Goal: Transaction & Acquisition: Obtain resource

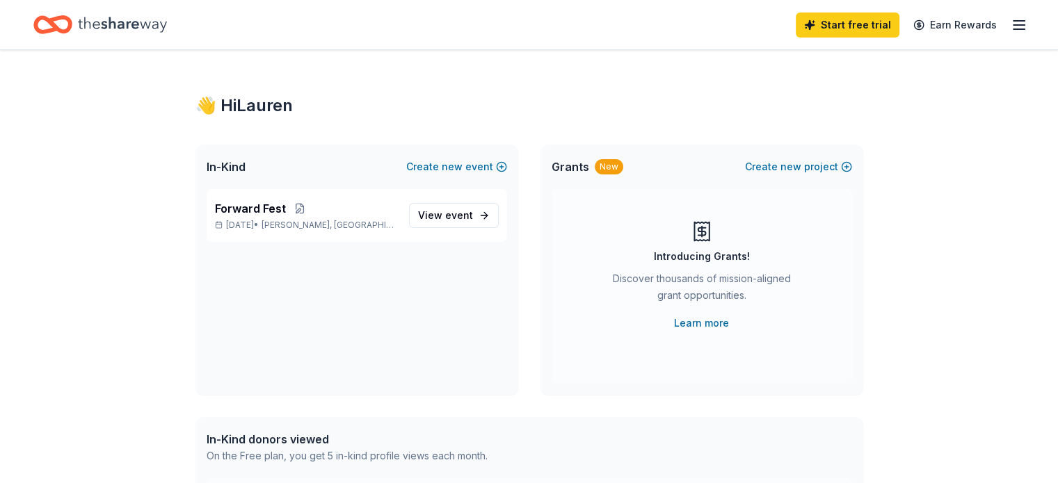
click at [912, 131] on div "👋 Hi [PERSON_NAME] In-Kind Create new event Forward Fest [DATE] • [GEOGRAPHIC_D…" at bounding box center [529, 442] width 1058 height 784
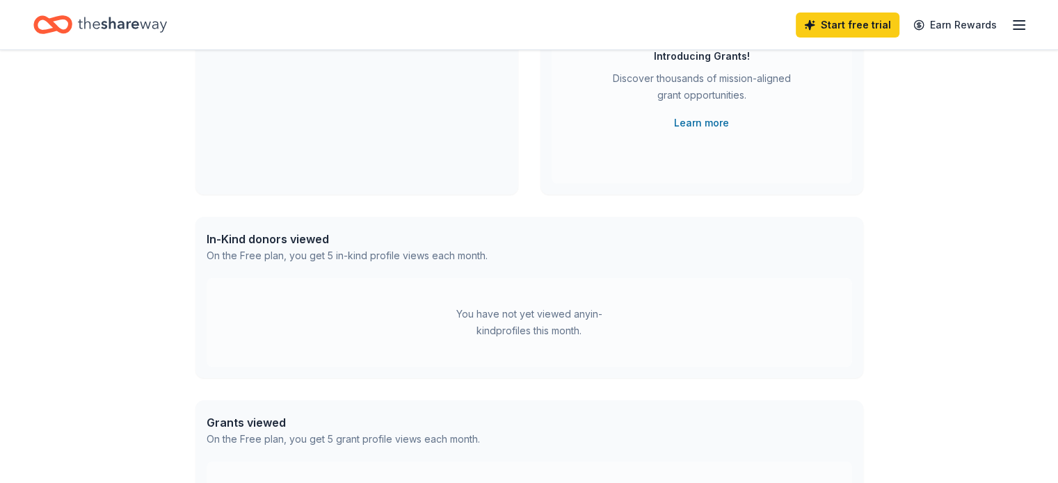
scroll to position [209, 0]
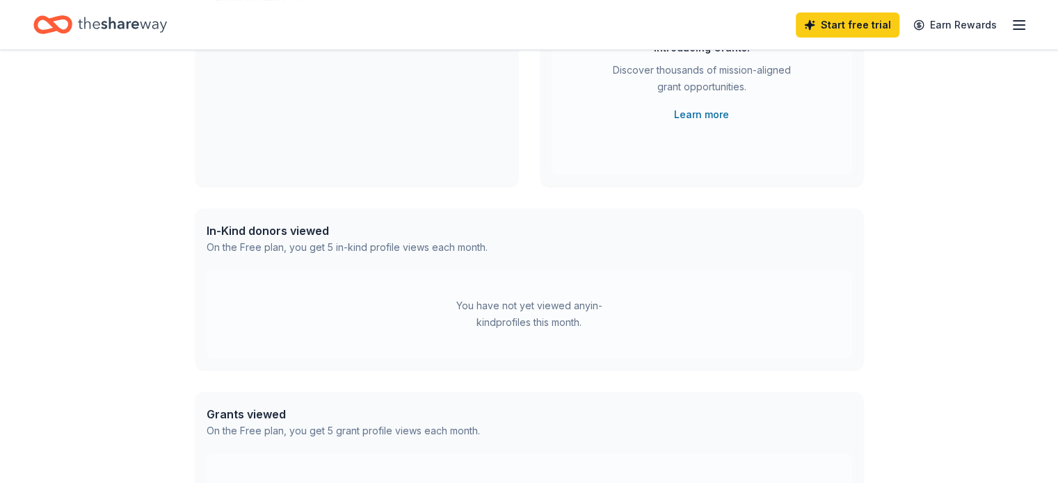
click at [300, 294] on div "You have not yet viewed any in-kind profiles this month." at bounding box center [529, 314] width 645 height 89
click at [464, 268] on div "In-Kind donors viewed On the Free plan, you get 5 in-kind profile views each mo…" at bounding box center [529, 239] width 668 height 61
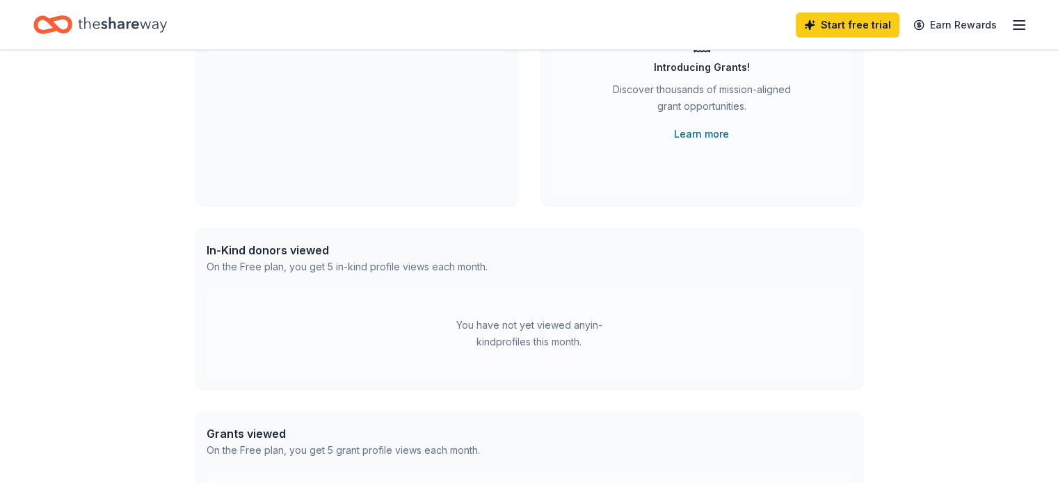
scroll to position [139, 0]
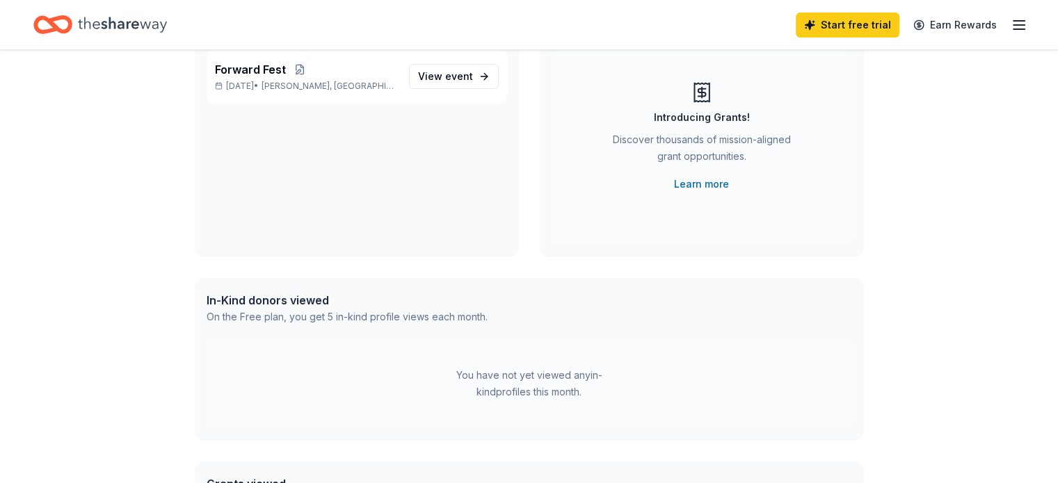
click at [288, 304] on div "In-Kind donors viewed" at bounding box center [347, 300] width 281 height 17
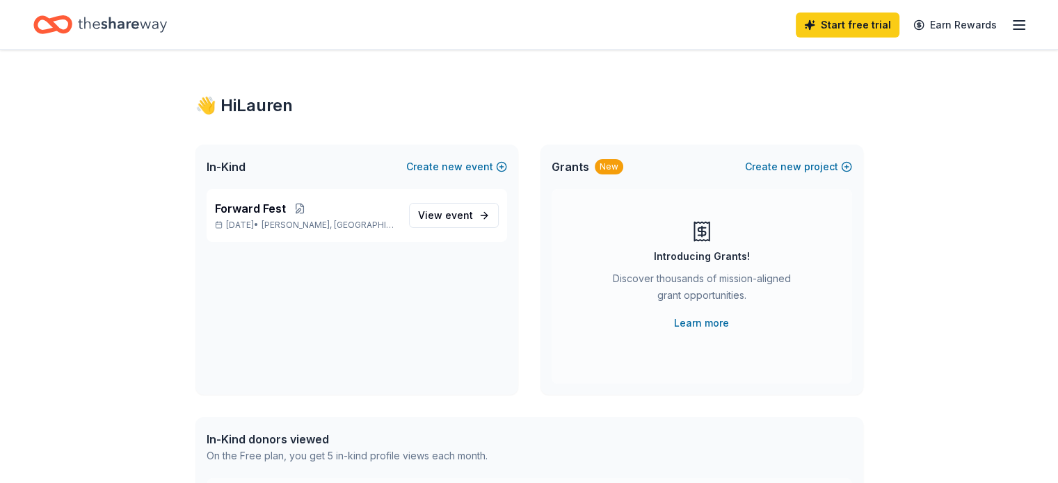
click at [1010, 26] on icon "button" at bounding box center [1018, 25] width 17 height 17
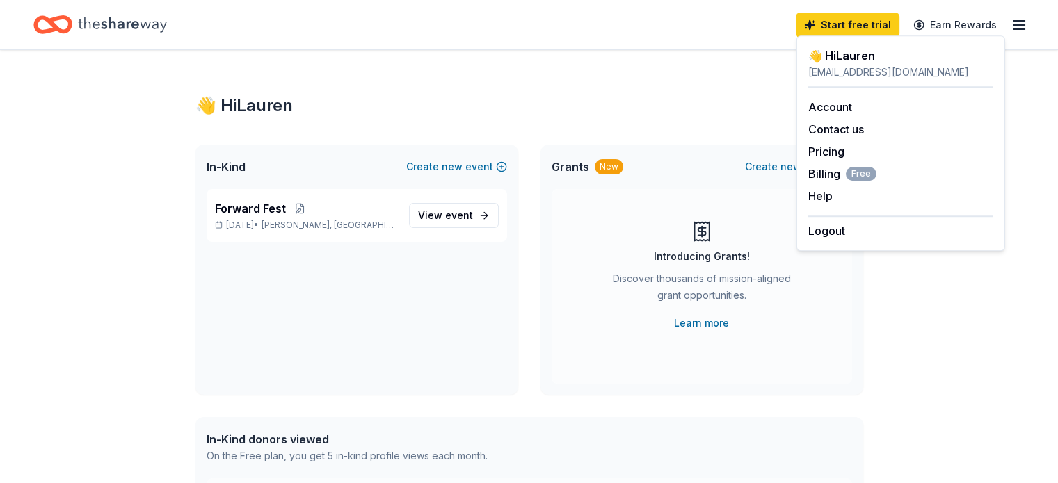
click at [591, 119] on div "👋 Hi Lauren In-Kind Create new event Forward Fest Oct 04, 2025 • Glen Allen, VA…" at bounding box center [529, 442] width 712 height 784
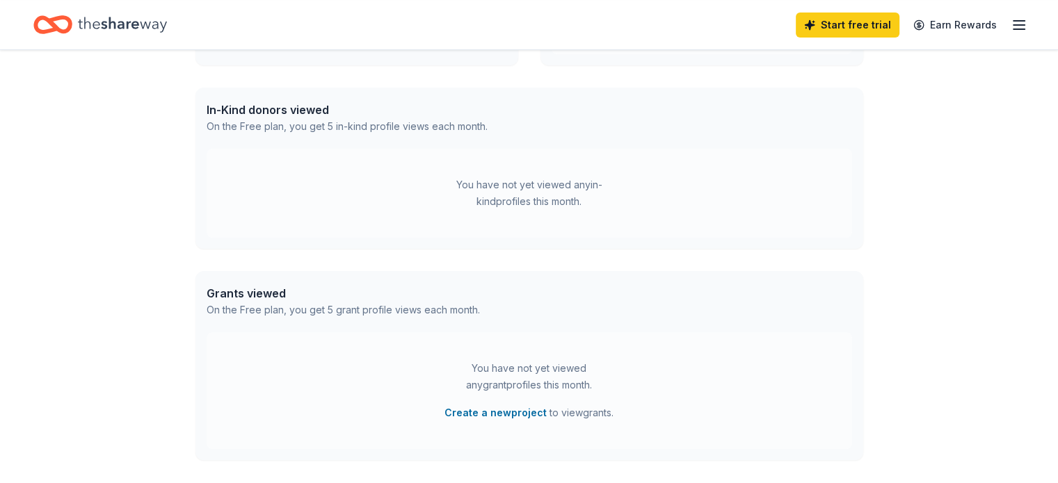
scroll to position [348, 0]
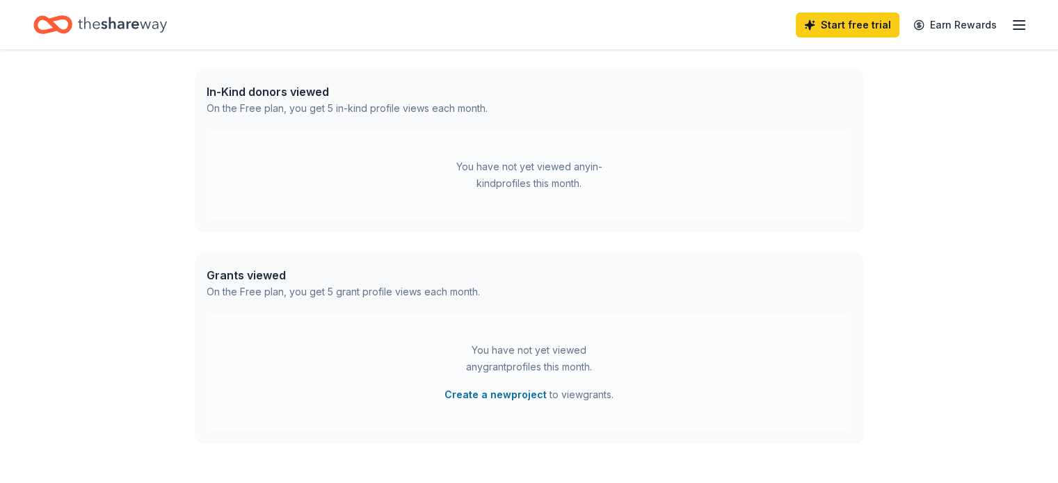
click at [294, 97] on div "In-Kind donors viewed" at bounding box center [347, 91] width 281 height 17
click at [294, 95] on div "In-Kind donors viewed" at bounding box center [347, 91] width 281 height 17
click at [435, 165] on div "You have not yet viewed any in-kind profiles this month." at bounding box center [529, 175] width 645 height 89
click at [467, 173] on div "You have not yet viewed any in-kind profiles this month." at bounding box center [529, 175] width 174 height 33
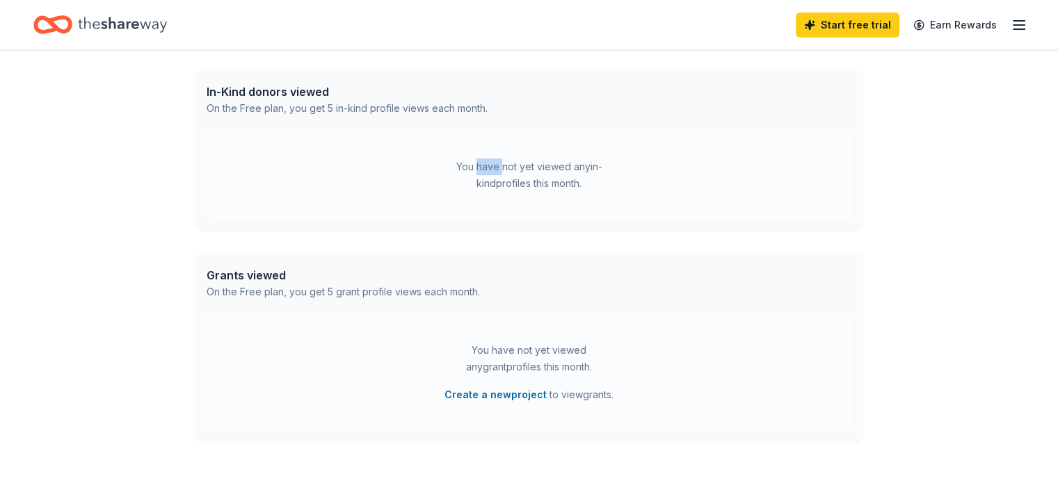
click at [466, 173] on div "You have not yet viewed any in-kind profiles this month." at bounding box center [529, 175] width 174 height 33
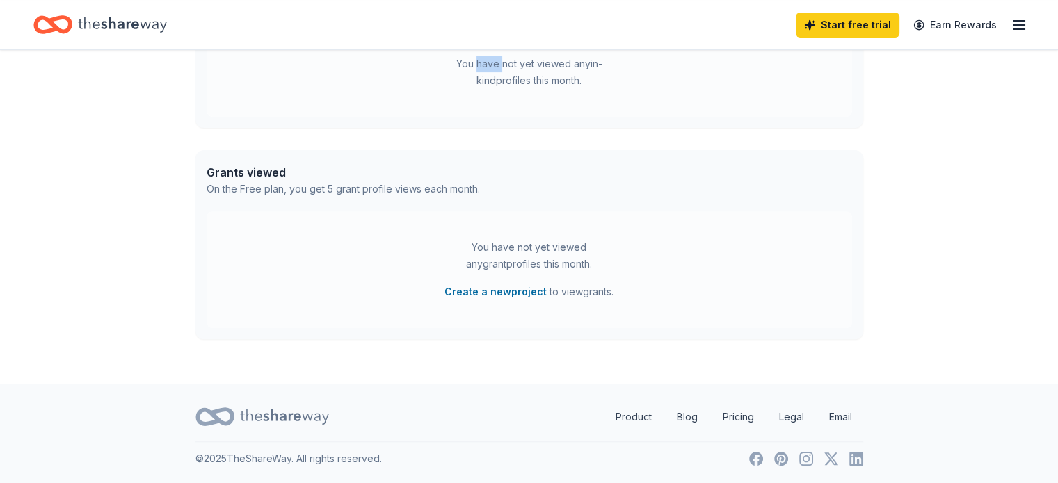
scroll to position [451, 0]
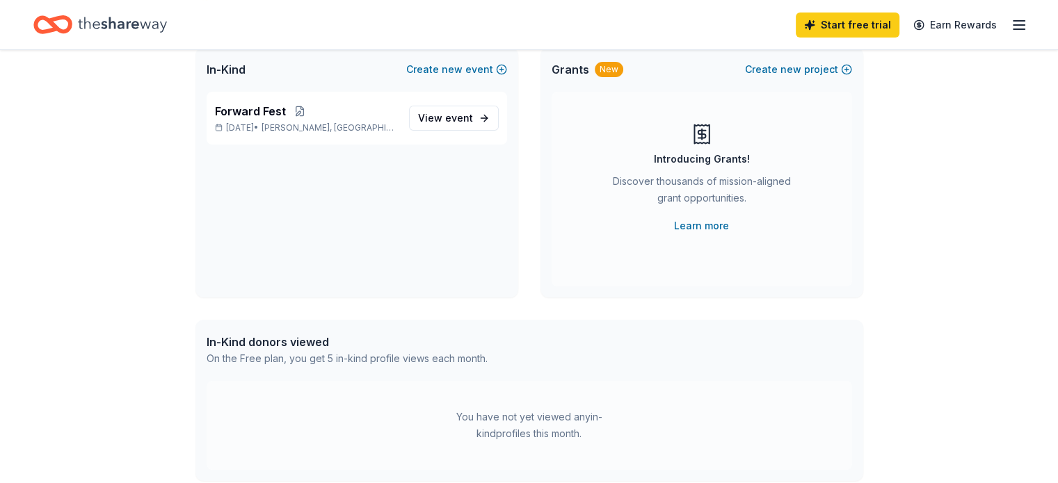
scroll to position [0, 0]
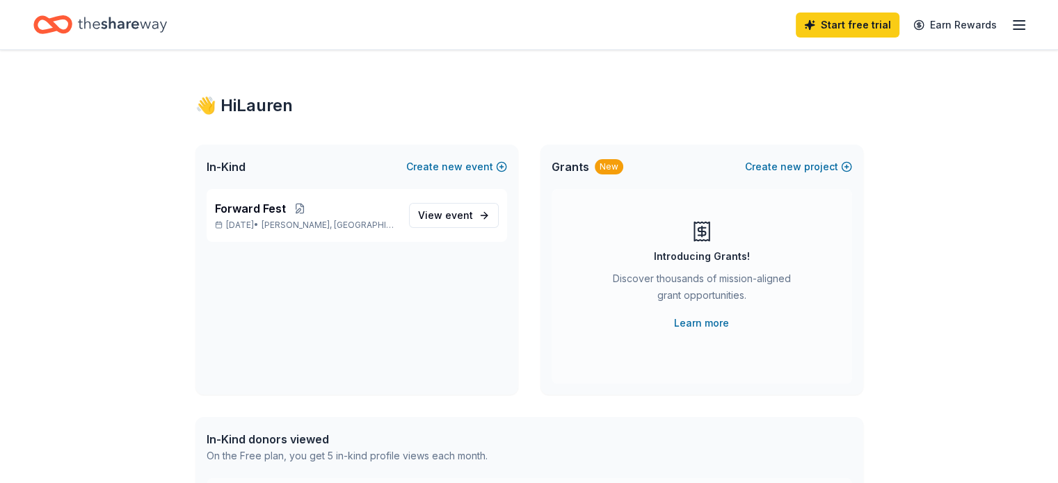
click at [1010, 31] on icon "button" at bounding box center [1018, 25] width 17 height 17
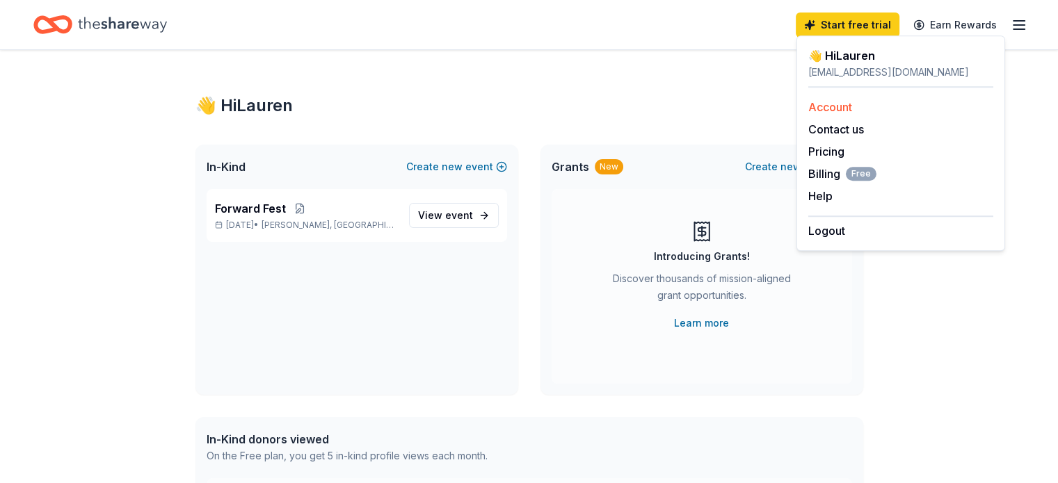
click at [846, 108] on link "Account" at bounding box center [830, 107] width 44 height 14
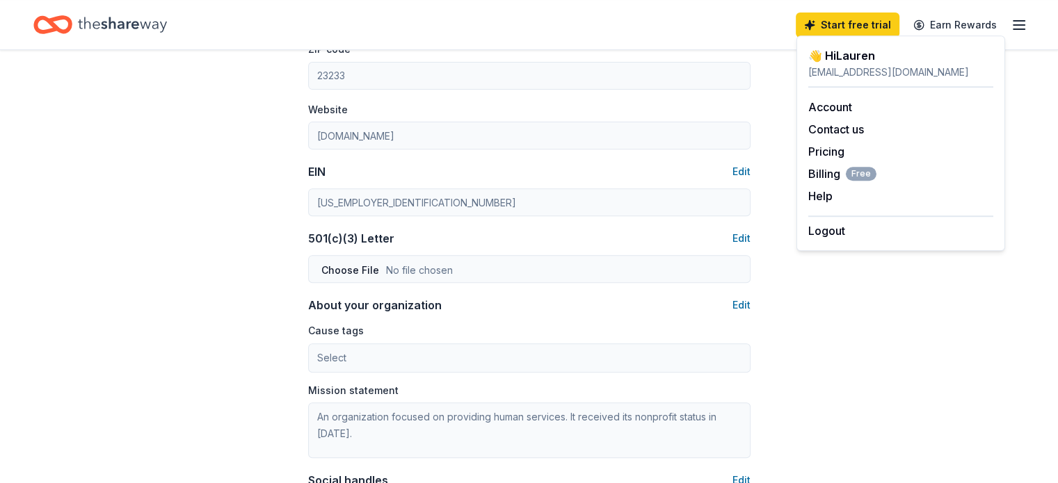
scroll to position [765, 0]
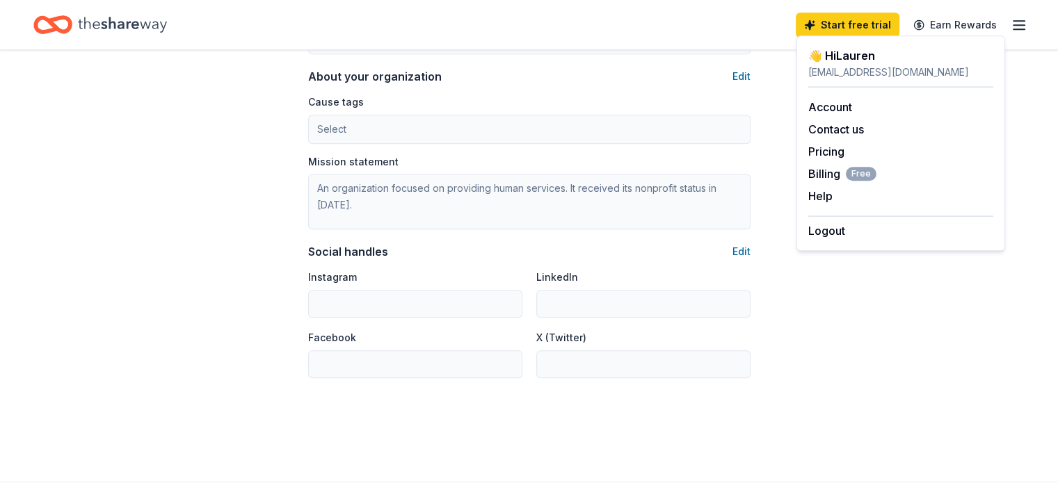
click at [842, 78] on div "laurendharris10@gmail.com" at bounding box center [900, 72] width 185 height 17
click at [881, 76] on div "laurendharris10@gmail.com" at bounding box center [900, 72] width 185 height 17
click at [142, 16] on icon "Home" at bounding box center [122, 24] width 89 height 29
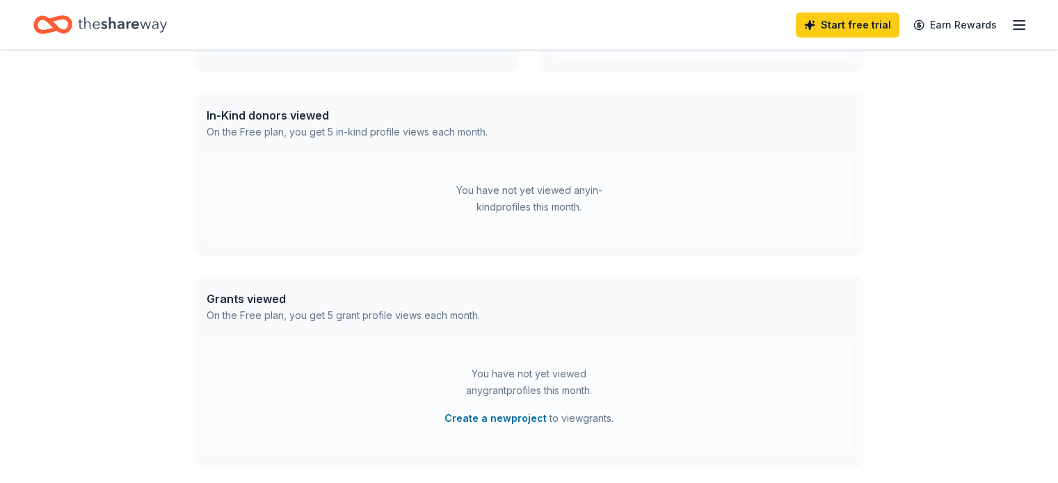
scroll to position [348, 0]
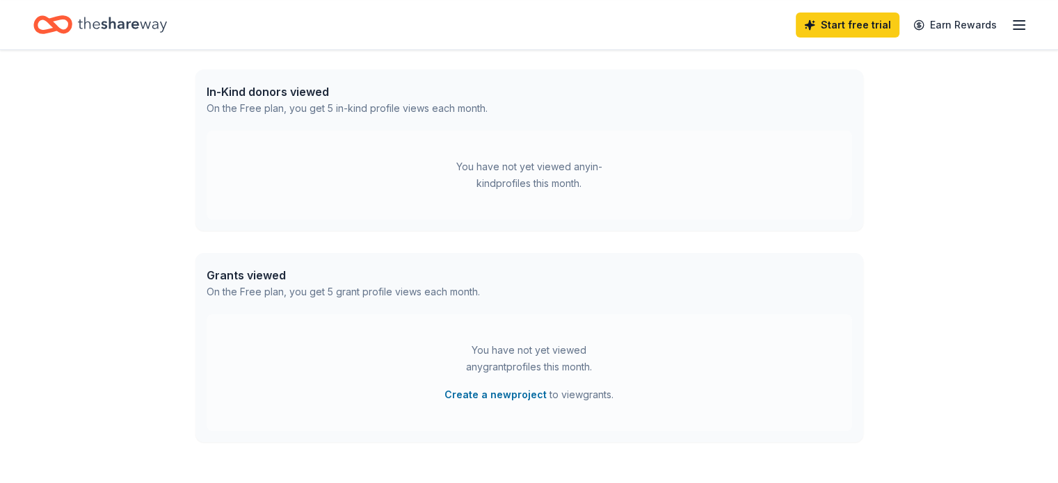
click at [574, 167] on div "You have not yet viewed any in-kind profiles this month." at bounding box center [529, 175] width 174 height 33
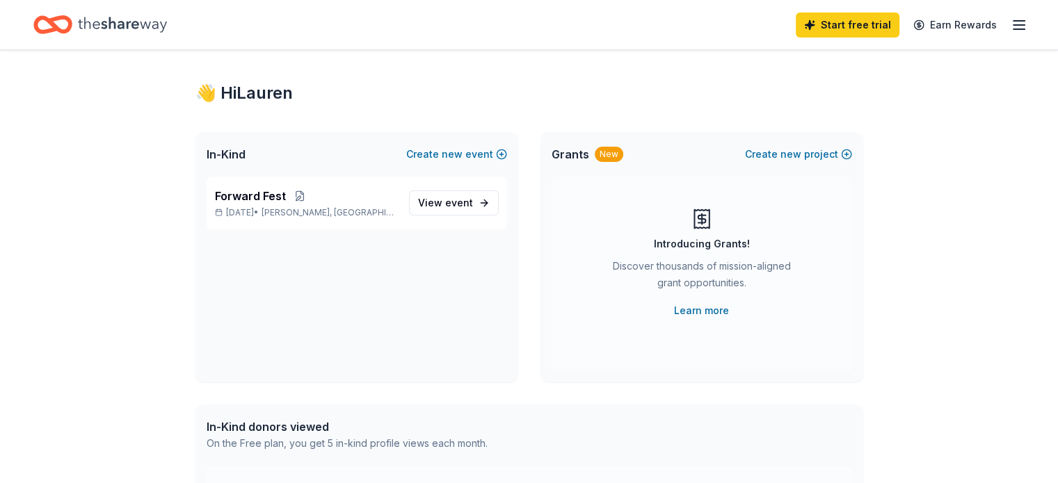
scroll to position [0, 0]
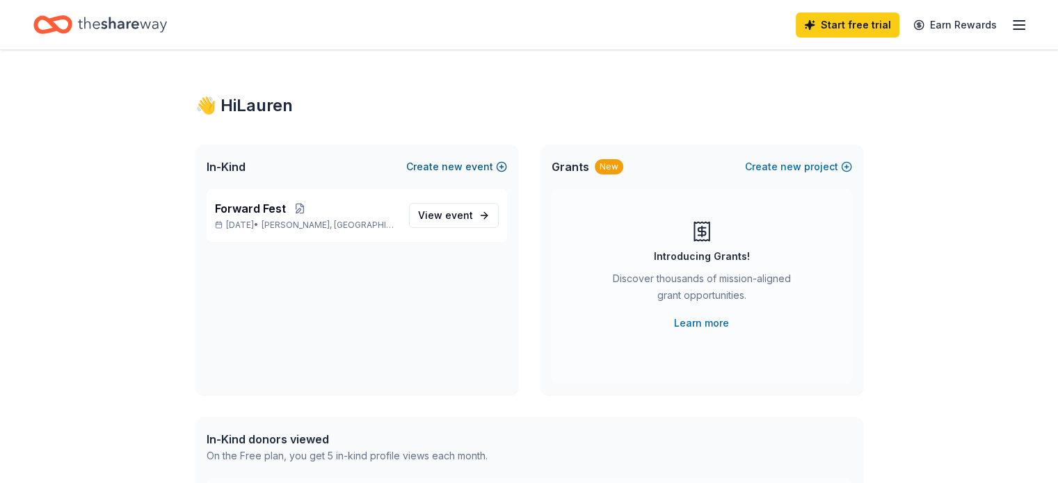
click at [456, 168] on span "new" at bounding box center [452, 167] width 21 height 17
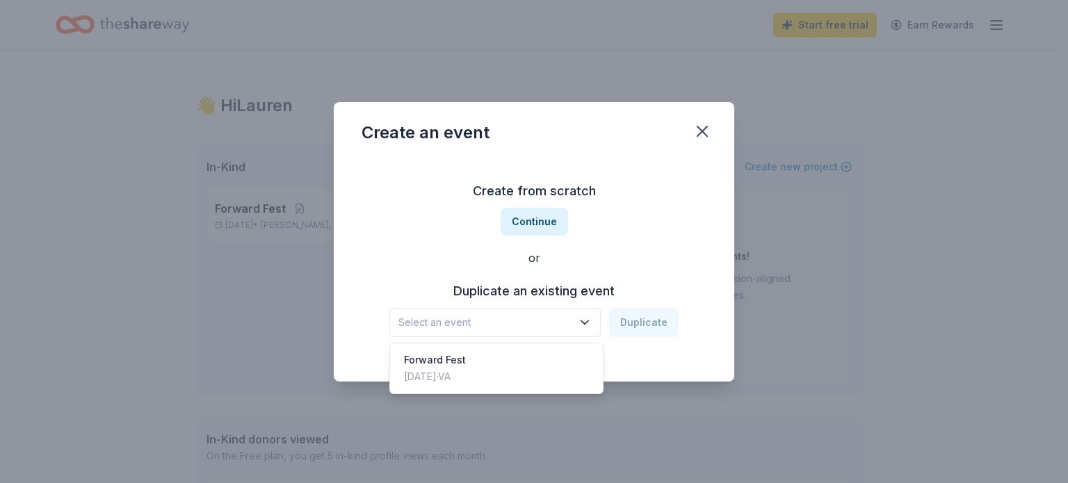
click at [535, 320] on span "Select an event" at bounding box center [485, 322] width 174 height 17
click at [697, 132] on div "Create an event Create from scratch Continue or Duplicate an existing event Sel…" at bounding box center [534, 242] width 401 height 280
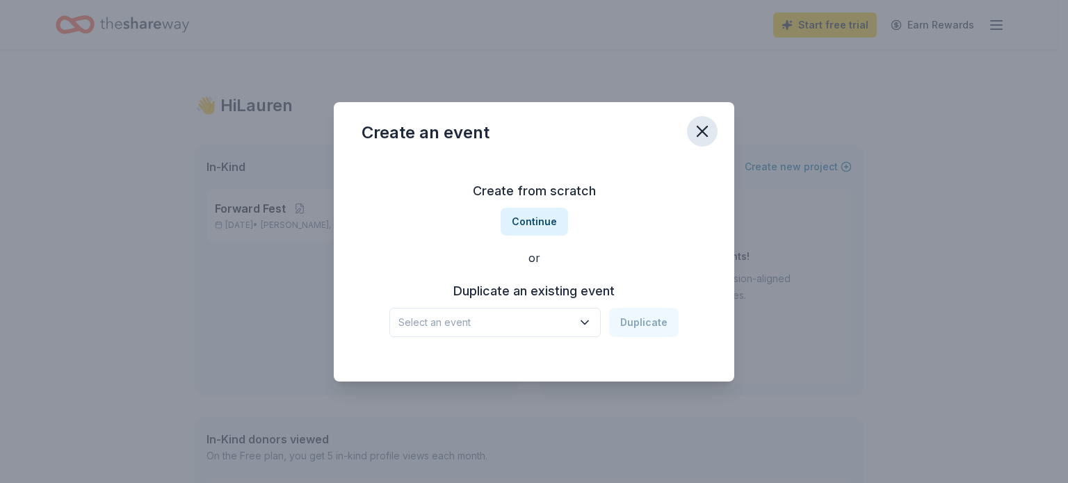
click at [706, 130] on icon "button" at bounding box center [702, 131] width 19 height 19
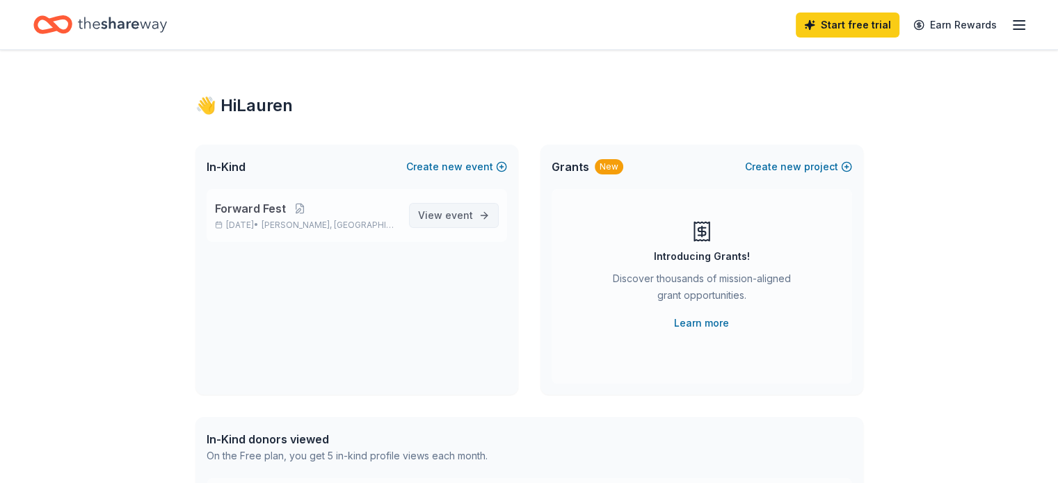
click at [465, 223] on span "View event" at bounding box center [445, 215] width 55 height 17
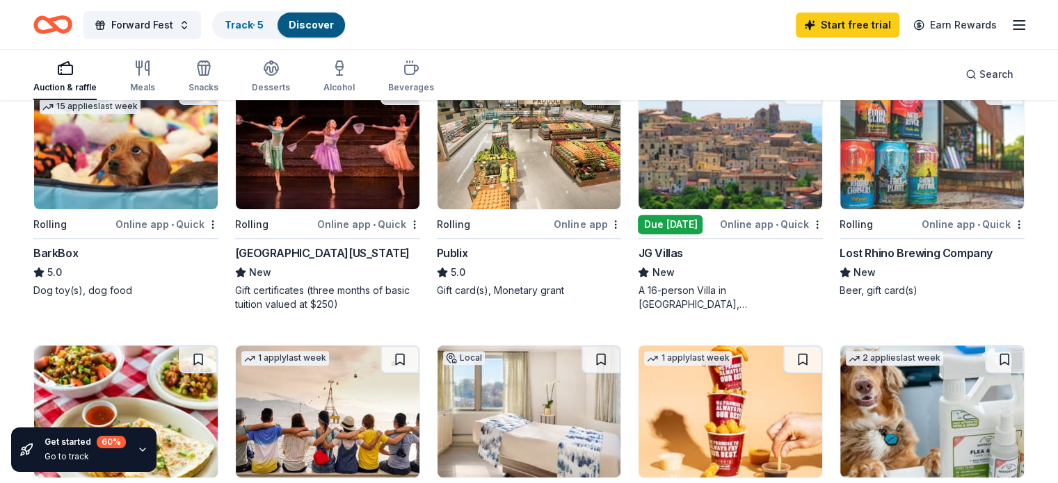
scroll to position [417, 0]
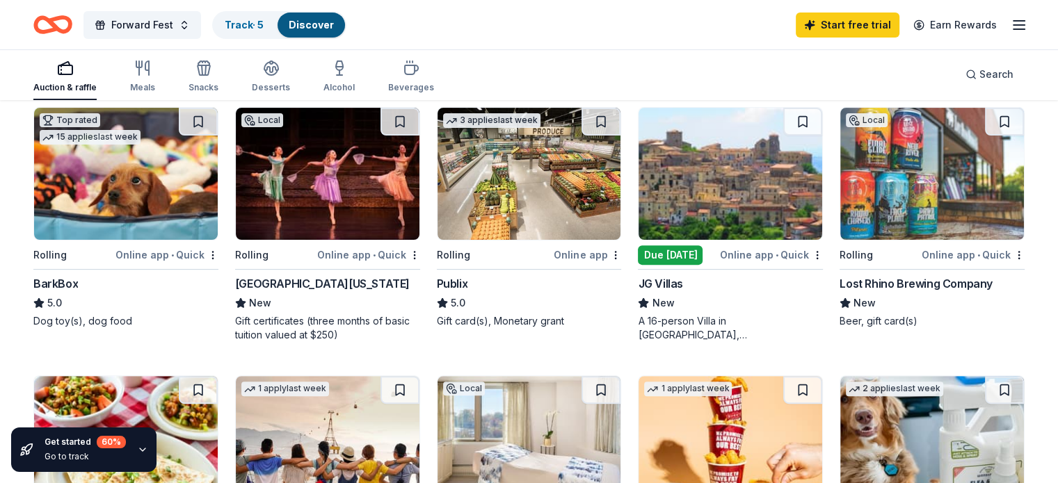
click at [521, 211] on img at bounding box center [529, 174] width 184 height 132
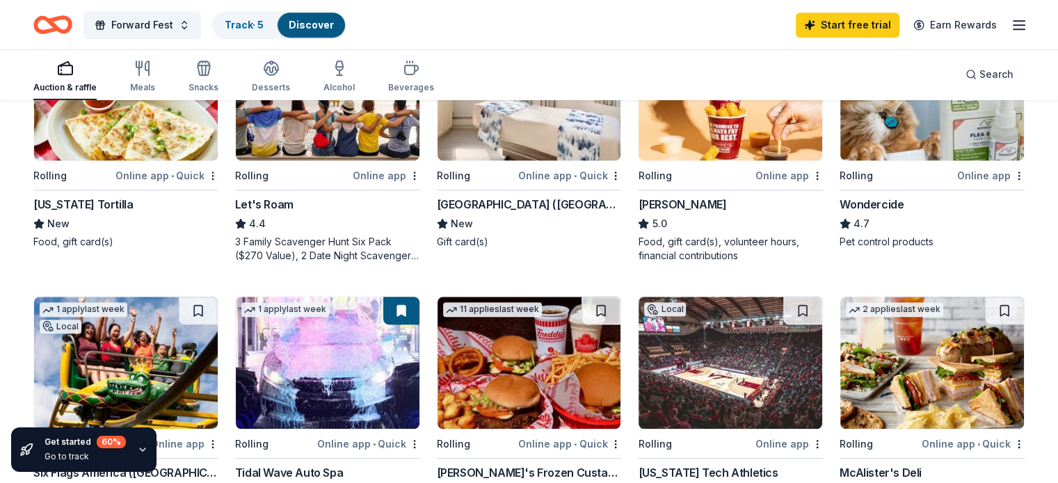
scroll to position [695, 0]
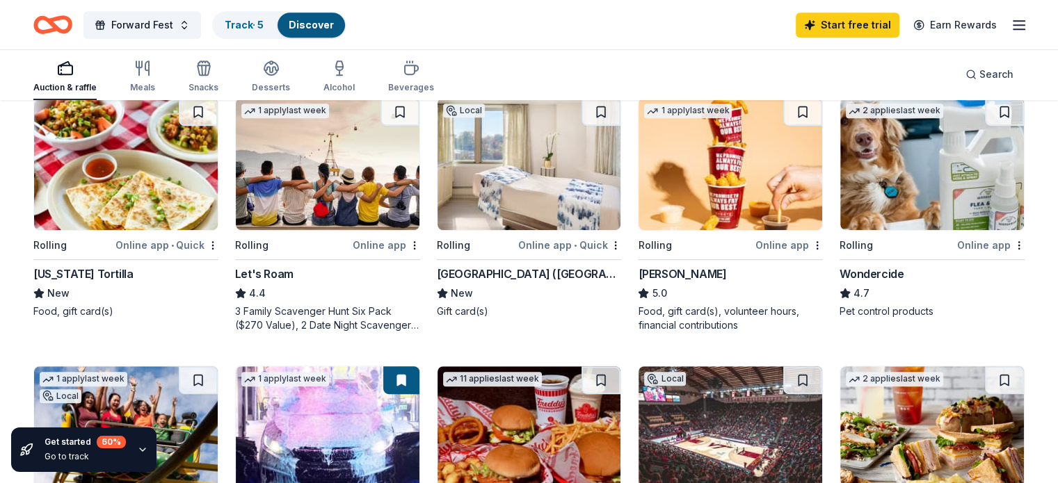
click at [344, 419] on img at bounding box center [328, 432] width 184 height 132
click at [681, 208] on img at bounding box center [730, 164] width 184 height 132
click at [723, 165] on img at bounding box center [730, 164] width 184 height 132
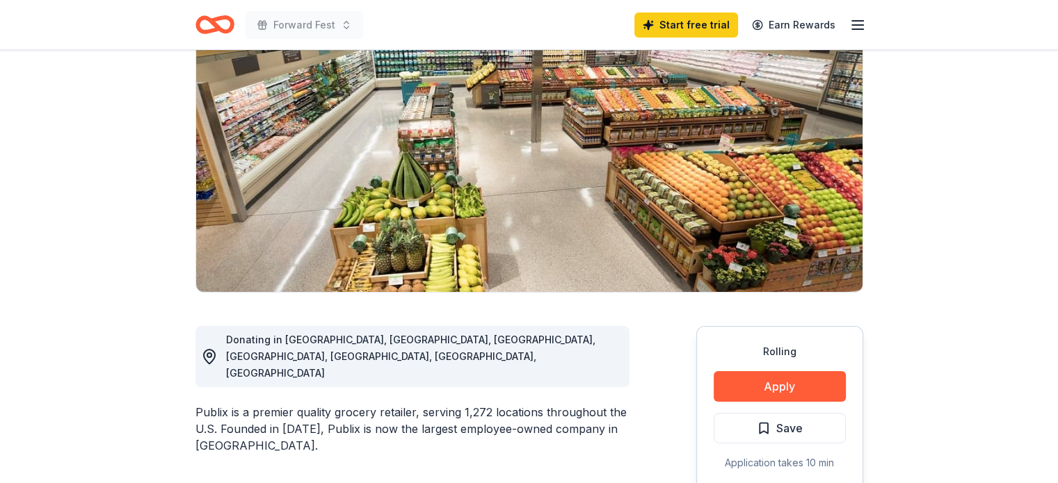
scroll to position [139, 0]
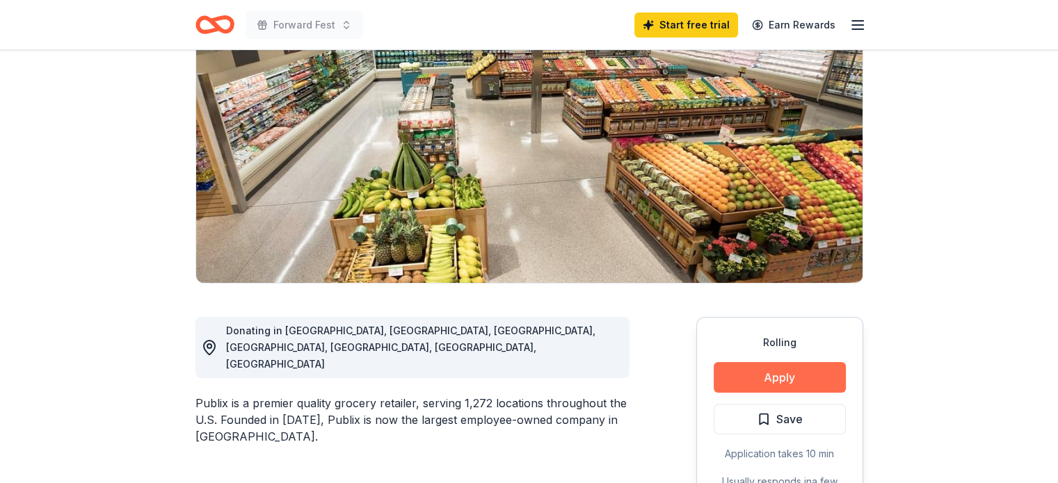
click at [745, 375] on button "Apply" at bounding box center [779, 377] width 132 height 31
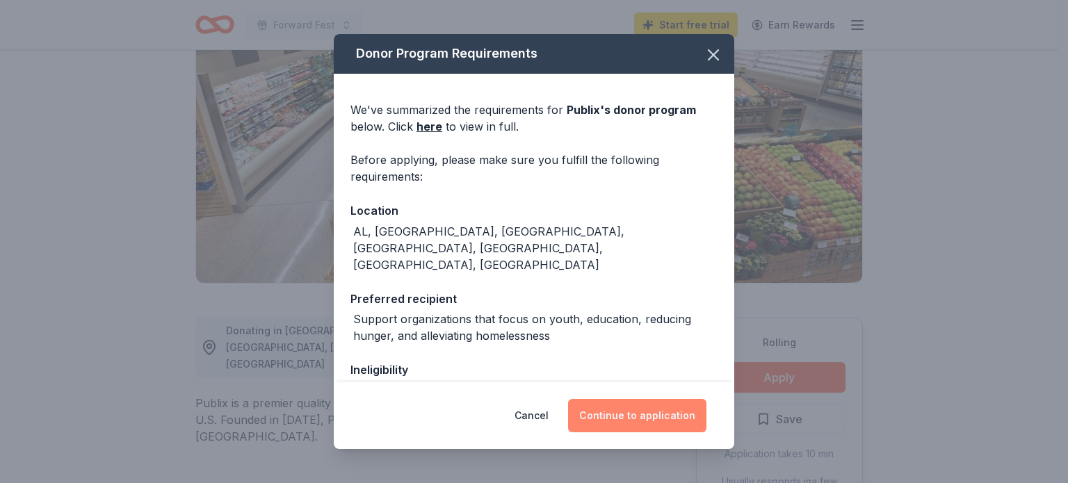
click at [631, 426] on button "Continue to application" at bounding box center [637, 415] width 138 height 33
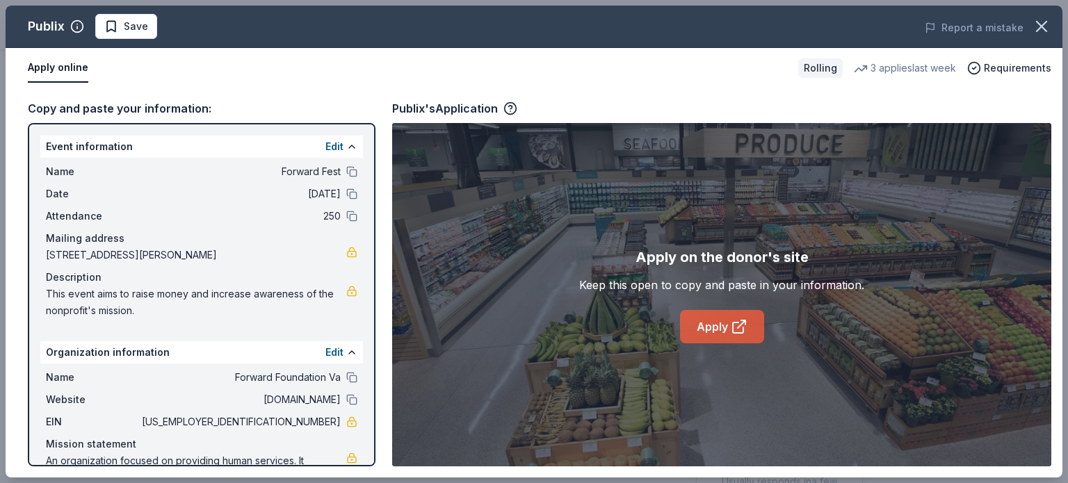
click at [720, 330] on link "Apply" at bounding box center [722, 326] width 84 height 33
click at [1043, 23] on icon "button" at bounding box center [1041, 26] width 19 height 19
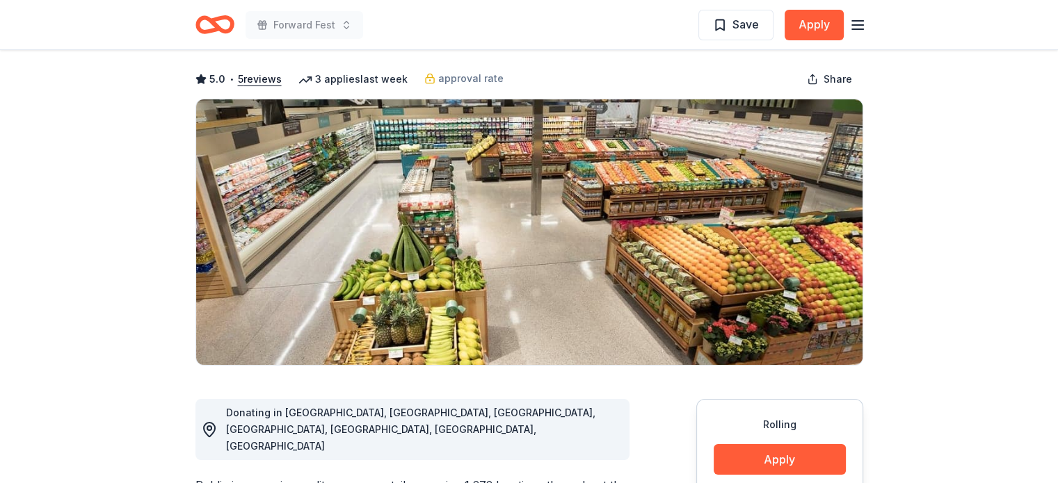
scroll to position [0, 0]
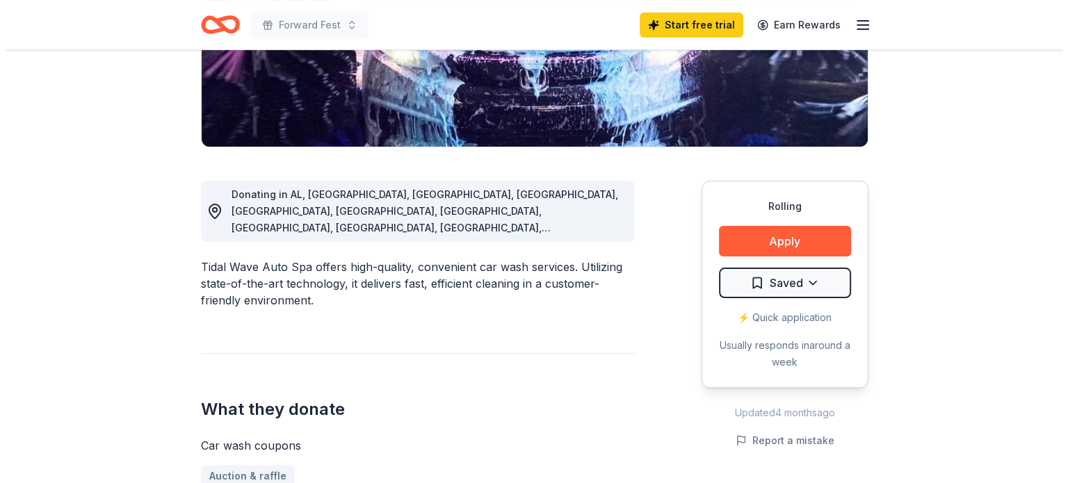
scroll to position [278, 0]
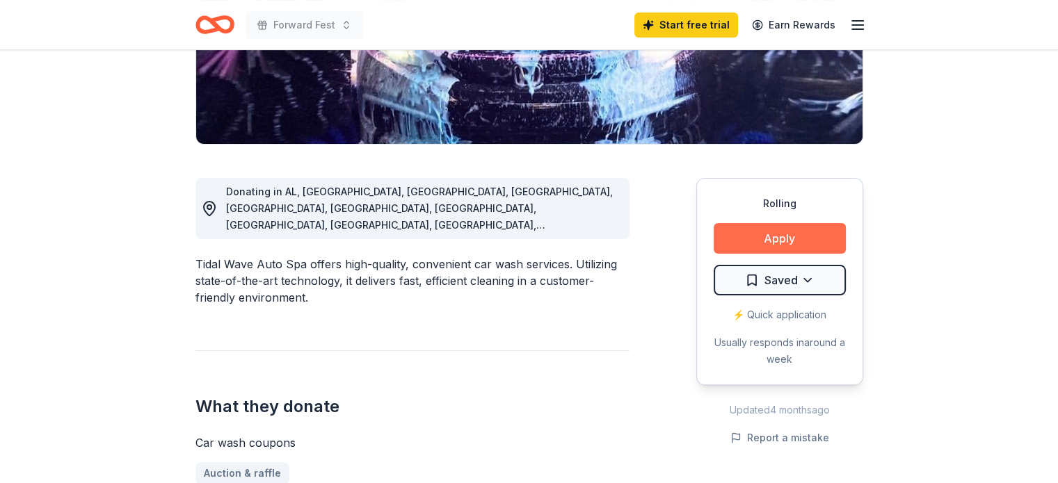
click at [825, 235] on button "Apply" at bounding box center [779, 238] width 132 height 31
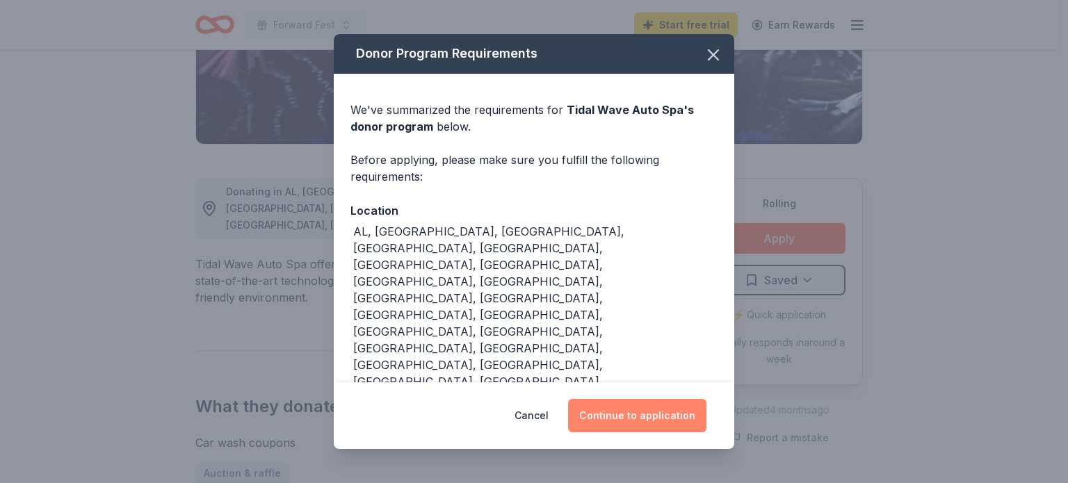
click at [668, 423] on button "Continue to application" at bounding box center [637, 415] width 138 height 33
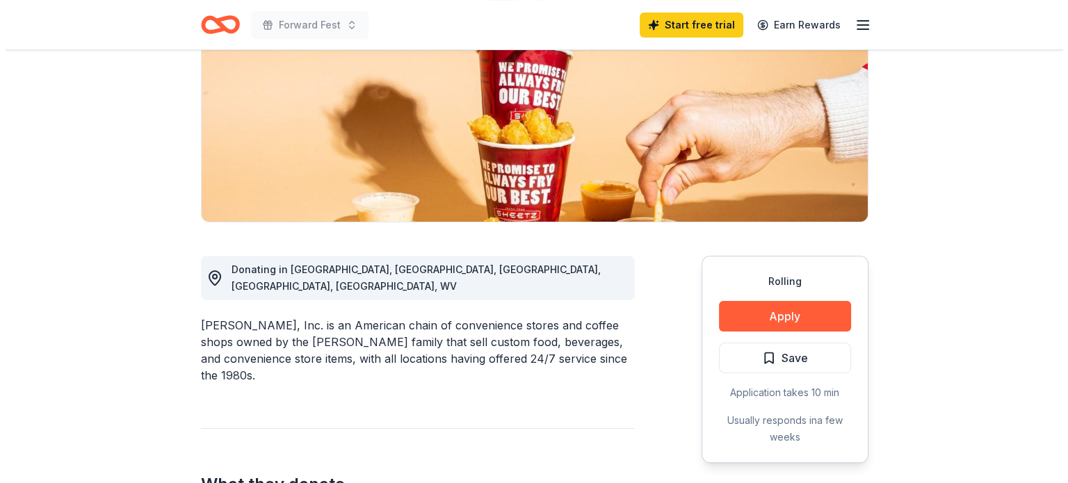
scroll to position [278, 0]
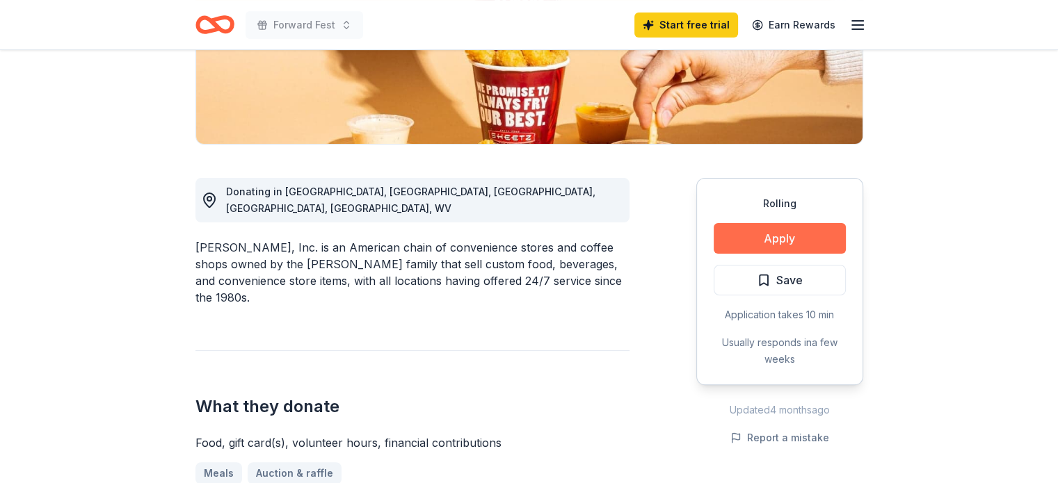
click at [764, 234] on button "Apply" at bounding box center [779, 238] width 132 height 31
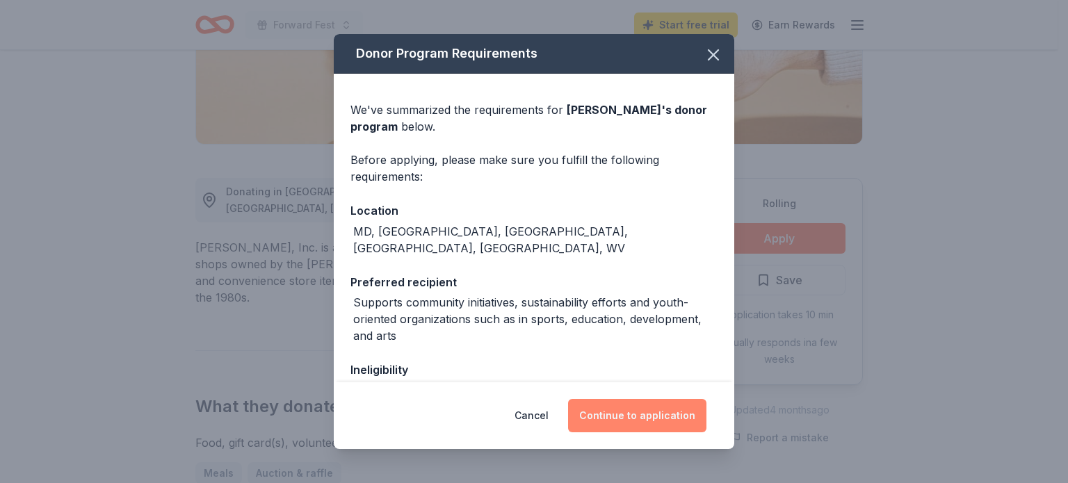
click at [634, 412] on button "Continue to application" at bounding box center [637, 415] width 138 height 33
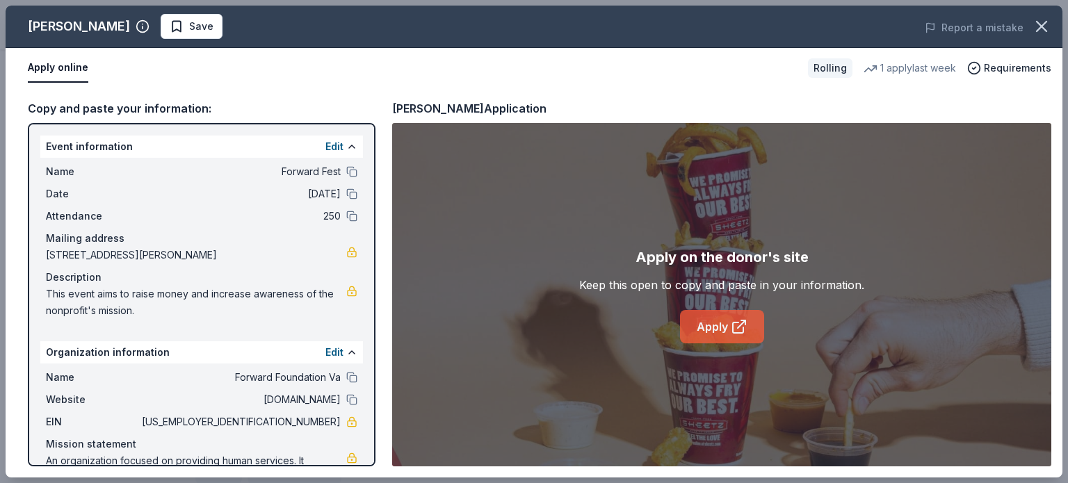
click at [722, 330] on link "Apply" at bounding box center [722, 326] width 84 height 33
click at [709, 332] on link "Apply" at bounding box center [722, 326] width 84 height 33
click at [696, 323] on link "Apply" at bounding box center [722, 326] width 84 height 33
